Goal: Transaction & Acquisition: Obtain resource

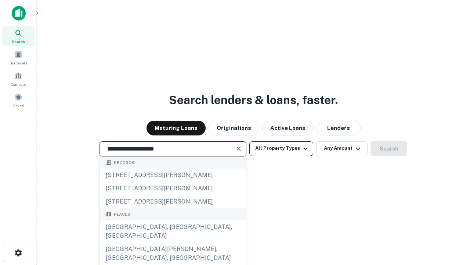
click at [173, 242] on div "[GEOGRAPHIC_DATA], [GEOGRAPHIC_DATA], [GEOGRAPHIC_DATA]" at bounding box center [173, 231] width 146 height 22
click at [282, 148] on button "All Property Types" at bounding box center [282, 148] width 64 height 15
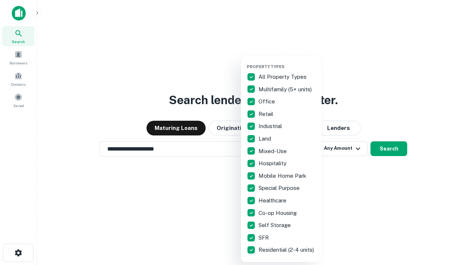
type input "**********"
click at [287, 62] on button "button" at bounding box center [287, 62] width 81 height 0
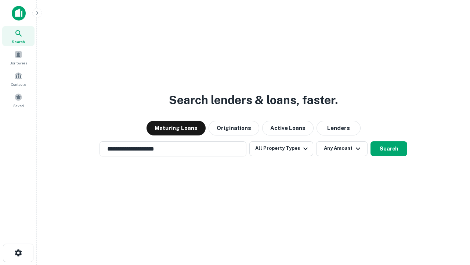
scroll to position [4, 89]
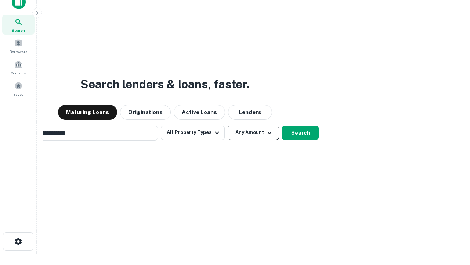
click at [228, 125] on button "Any Amount" at bounding box center [253, 132] width 51 height 15
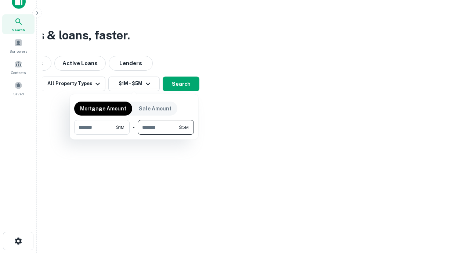
type input "*******"
click at [134, 135] on button "button" at bounding box center [134, 135] width 120 height 0
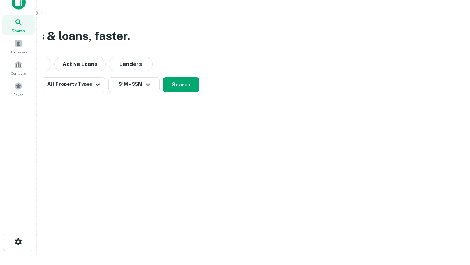
scroll to position [4, 136]
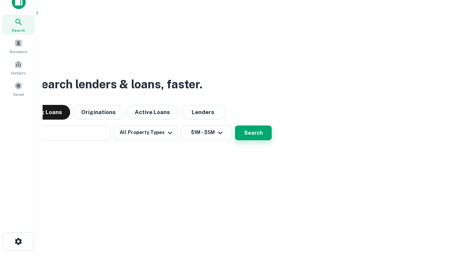
click at [235, 125] on button "Search" at bounding box center [253, 132] width 37 height 15
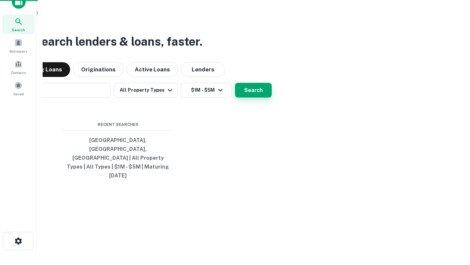
scroll to position [19, 208]
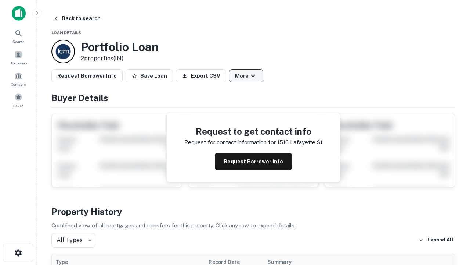
click at [246, 76] on button "More" at bounding box center [246, 75] width 34 height 13
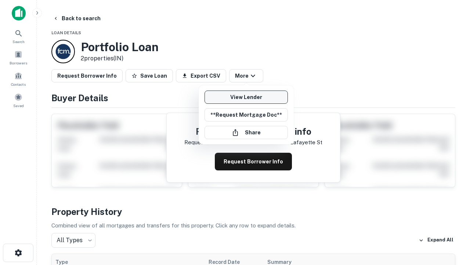
click at [246, 97] on link "View Lender" at bounding box center [246, 96] width 83 height 13
